Goal: Check status: Check status

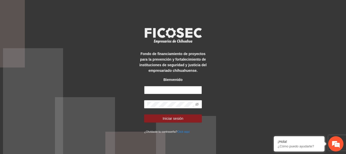
click at [163, 92] on input "text" at bounding box center [173, 90] width 58 height 8
type input "**********"
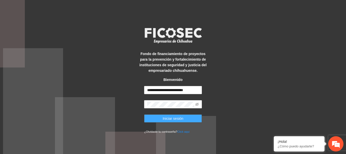
click at [184, 121] on button "Iniciar sesión" at bounding box center [173, 118] width 58 height 8
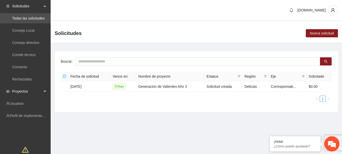
click at [25, 91] on span "Proyectos" at bounding box center [27, 91] width 30 height 10
click at [24, 104] on link "Activos" at bounding box center [17, 103] width 11 height 4
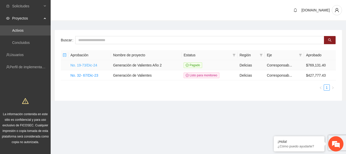
click at [90, 65] on link "No. 19-73/Dic-24" at bounding box center [83, 65] width 27 height 4
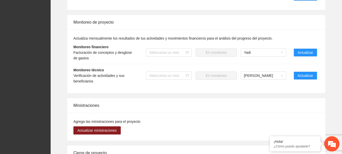
scroll to position [481, 0]
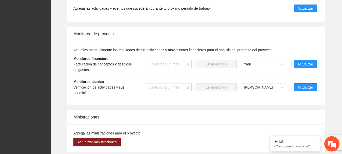
click at [304, 85] on span "Actualizar" at bounding box center [305, 87] width 15 height 6
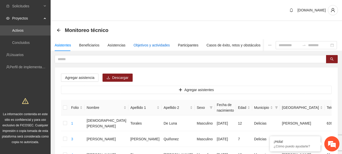
click at [140, 44] on div "Objetivos y actividades" at bounding box center [152, 45] width 36 height 6
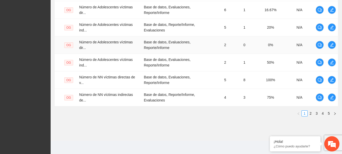
scroll to position [208, 0]
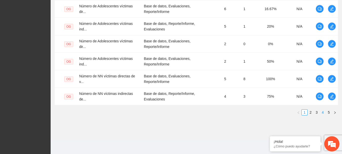
click at [324, 111] on link "4" at bounding box center [323, 112] width 6 height 6
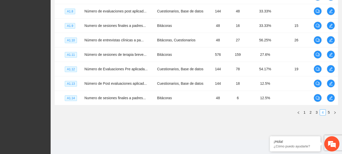
scroll to position [178, 0]
click at [327, 111] on link "5" at bounding box center [329, 112] width 6 height 6
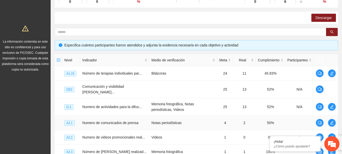
scroll to position [98, 0]
